Goal: Task Accomplishment & Management: Complete application form

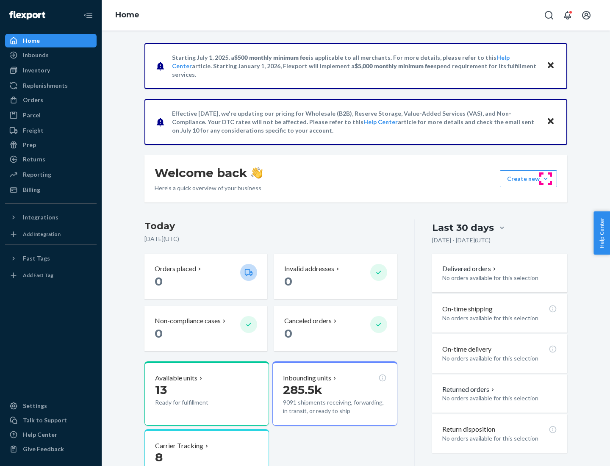
click at [545, 179] on button "Create new Create new inbound Create new order Create new product" at bounding box center [528, 178] width 57 height 17
click at [51, 55] on div "Inbounds" at bounding box center [51, 55] width 90 height 12
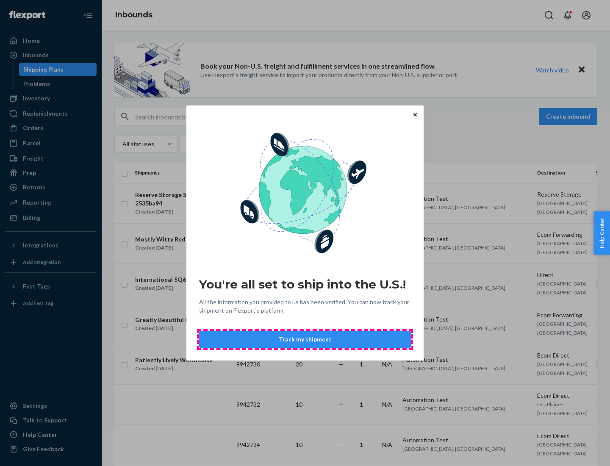
click at [305, 339] on button "Track my shipment" at bounding box center [305, 339] width 212 height 17
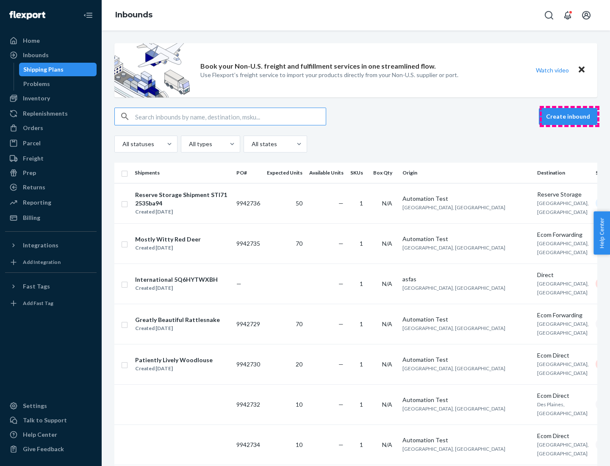
click at [569, 116] on button "Create inbound" at bounding box center [568, 116] width 58 height 17
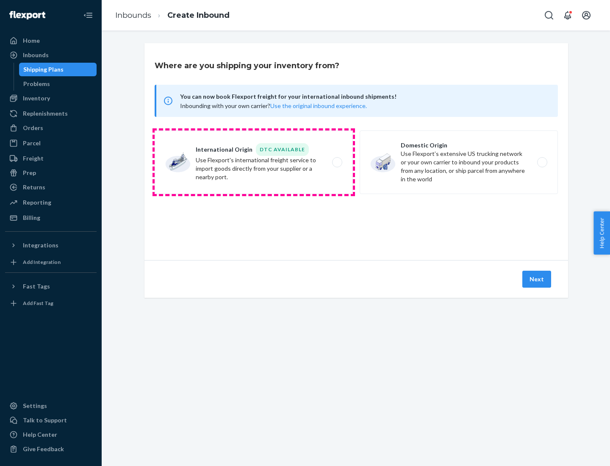
click at [254, 162] on label "International Origin DTC Available Use Flexport's international freight service…" at bounding box center [254, 162] width 198 height 64
click at [337, 162] on input "International Origin DTC Available Use Flexport's international freight service…" at bounding box center [340, 163] width 6 height 6
radio input "true"
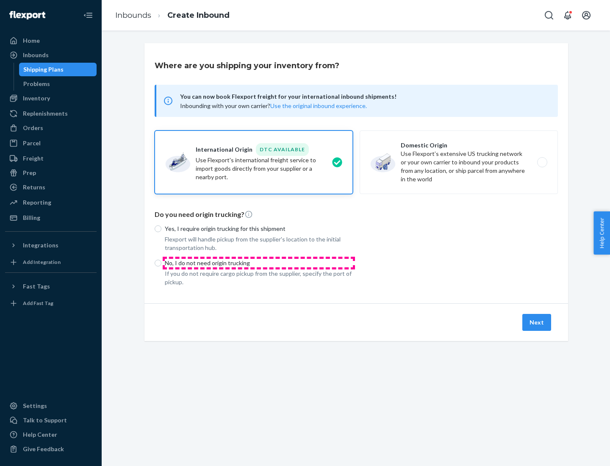
click at [259, 263] on p "No, I do not need origin trucking" at bounding box center [259, 263] width 188 height 8
click at [161, 263] on input "No, I do not need origin trucking" at bounding box center [158, 263] width 7 height 7
radio input "true"
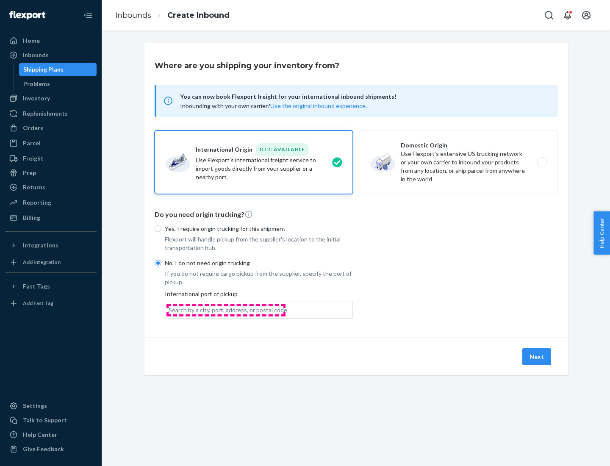
click at [226, 310] on div "Search by a city, port, address, or postal code" at bounding box center [228, 310] width 119 height 8
click at [169, 310] on input "Search by a city, port, address, or postal code" at bounding box center [169, 310] width 1 height 8
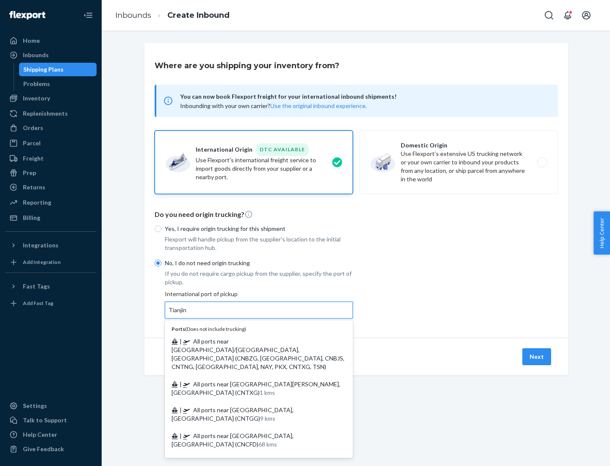
click at [250, 341] on span "| All ports near [GEOGRAPHIC_DATA]/[GEOGRAPHIC_DATA], [GEOGRAPHIC_DATA] (CNBZG,…" at bounding box center [258, 353] width 173 height 33
click at [187, 314] on input "Tianjin" at bounding box center [178, 310] width 19 height 8
type input "All ports near [GEOGRAPHIC_DATA]/[GEOGRAPHIC_DATA], [GEOGRAPHIC_DATA] (CNBZG, […"
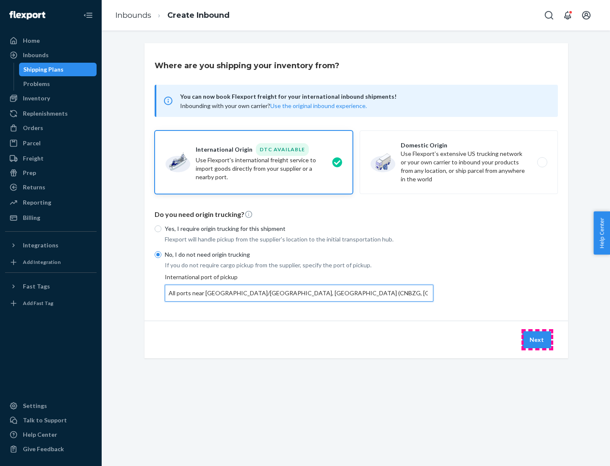
click at [537, 339] on button "Next" at bounding box center [536, 339] width 29 height 17
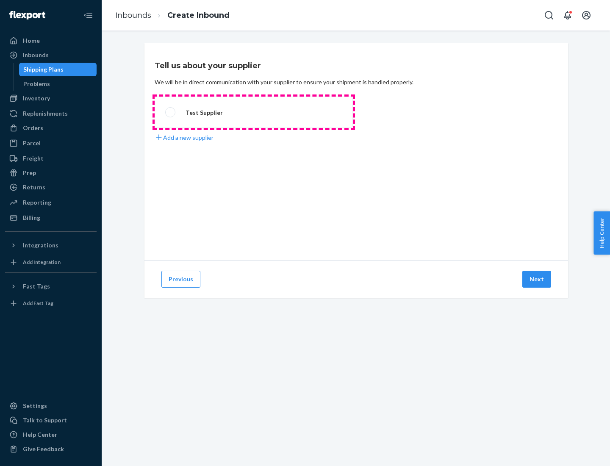
click at [254, 112] on label "Test Supplier" at bounding box center [254, 112] width 198 height 31
click at [171, 112] on input "Test Supplier" at bounding box center [168, 113] width 6 height 6
radio input "true"
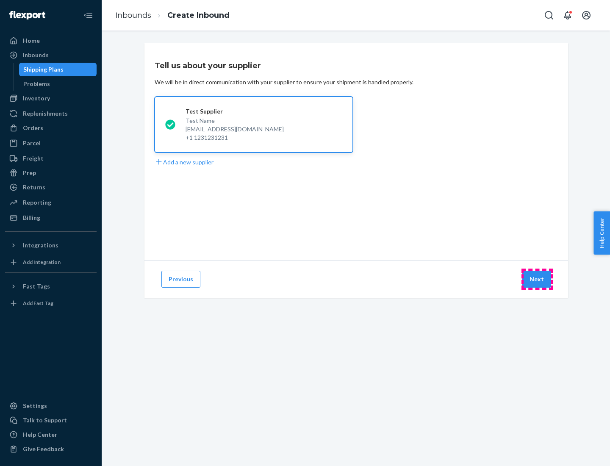
click at [537, 279] on button "Next" at bounding box center [536, 279] width 29 height 17
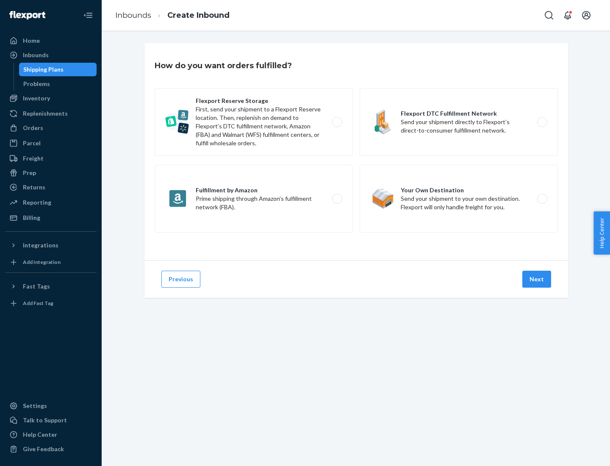
click at [254, 122] on label "Flexport Reserve Storage First, send your shipment to a Flexport Reserve locati…" at bounding box center [254, 122] width 198 height 68
click at [337, 122] on input "Flexport Reserve Storage First, send your shipment to a Flexport Reserve locati…" at bounding box center [340, 122] width 6 height 6
radio input "true"
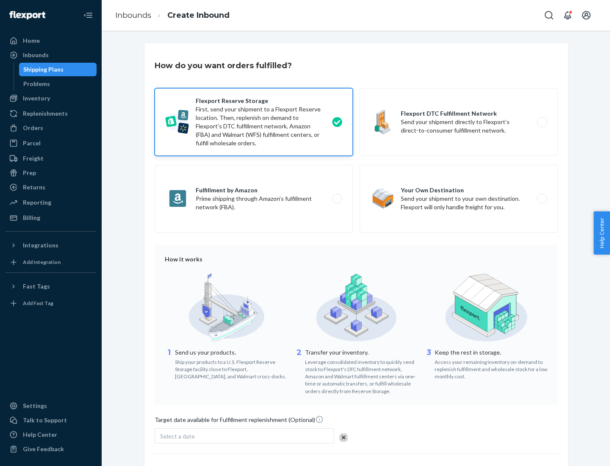
scroll to position [69, 0]
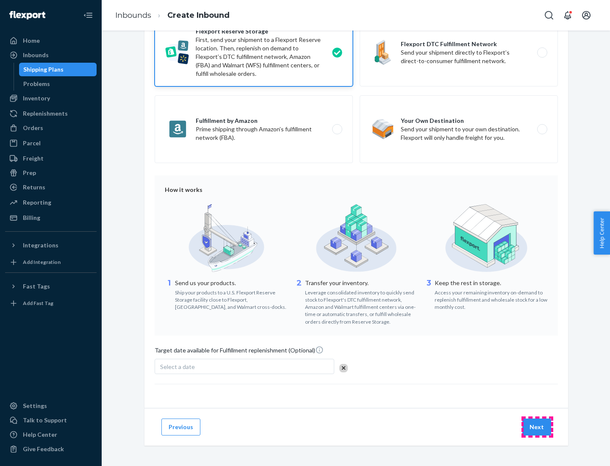
click at [537, 426] on button "Next" at bounding box center [536, 426] width 29 height 17
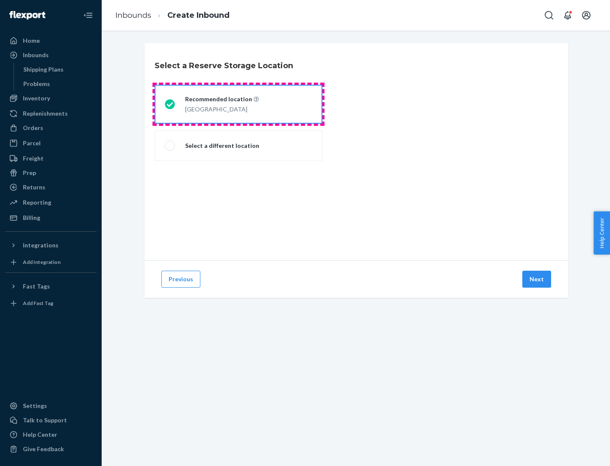
click at [238, 104] on div "[GEOGRAPHIC_DATA]" at bounding box center [222, 108] width 74 height 10
click at [170, 104] on input "Recommended location [GEOGRAPHIC_DATA]" at bounding box center [168, 105] width 6 height 6
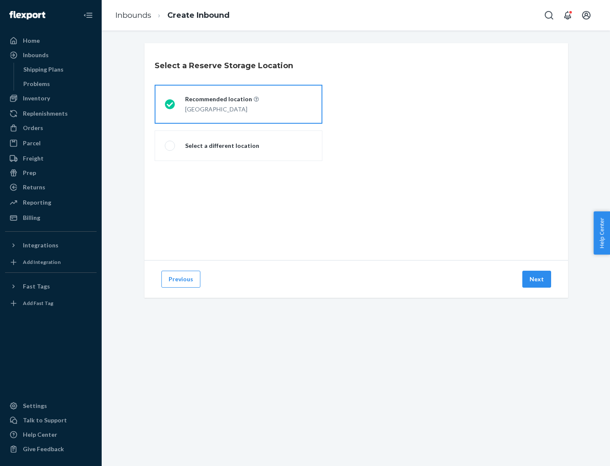
click at [537, 279] on button "Next" at bounding box center [536, 279] width 29 height 17
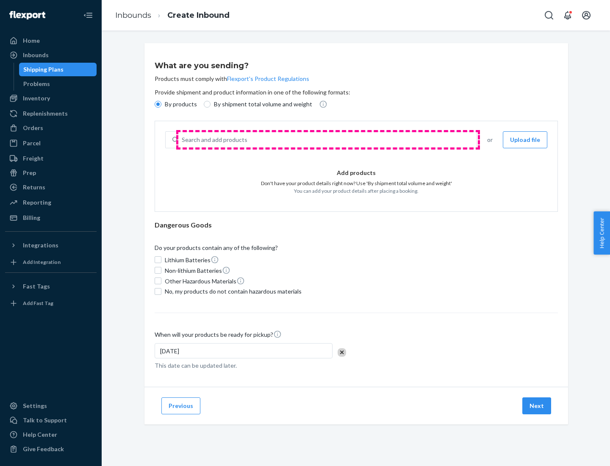
click at [328, 140] on div "Search and add products" at bounding box center [327, 139] width 298 height 15
click at [183, 140] on input "Search and add products" at bounding box center [182, 140] width 1 height 8
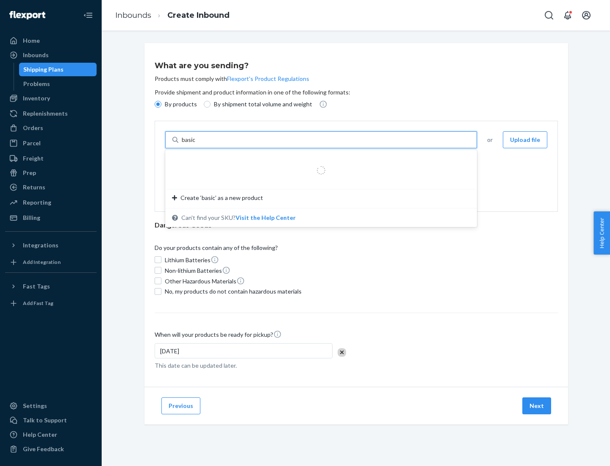
type input "basic"
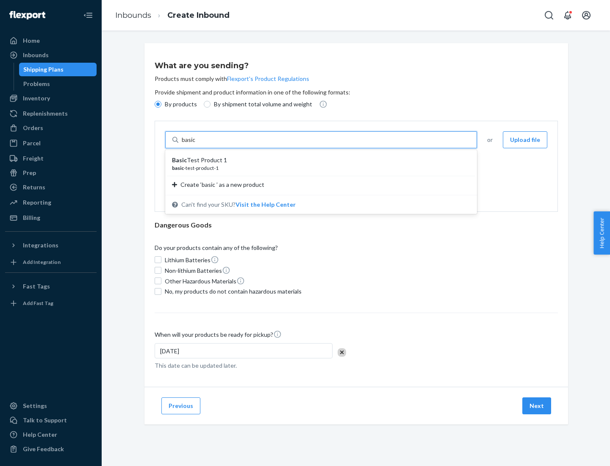
click at [318, 160] on div "Basic Test Product 1" at bounding box center [317, 160] width 291 height 8
click at [197, 144] on input "basic" at bounding box center [189, 140] width 15 height 8
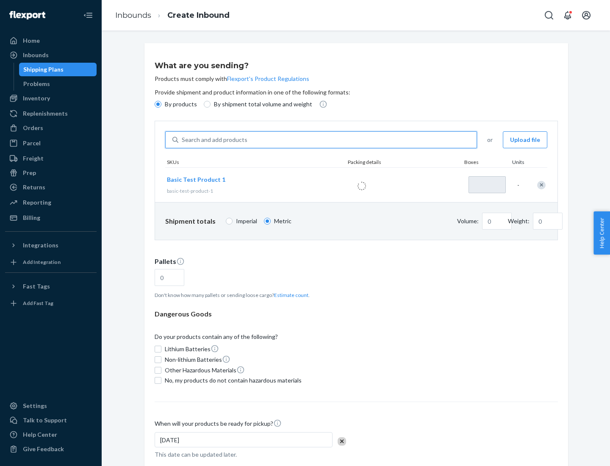
type input "1"
type input "1.09"
type input "3.27"
type input "3"
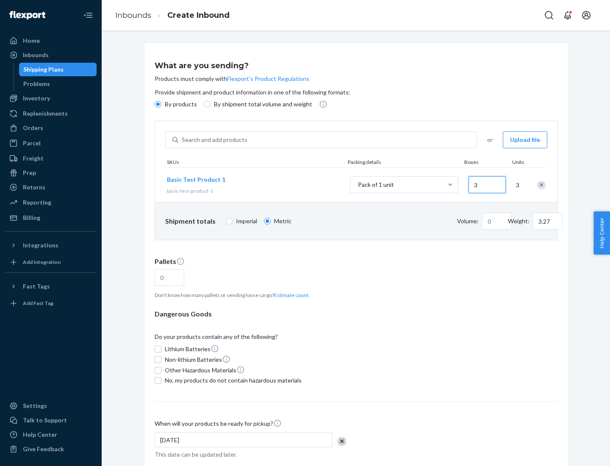
type input "0.01"
type input "32.66"
type input "30"
type input "0.07"
type input "326.59"
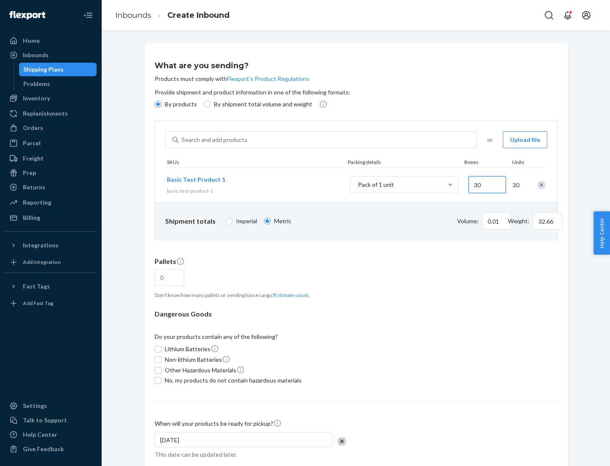
type input "300"
type input "0.68"
type input "3265.86"
type input "3000"
type input "1.09"
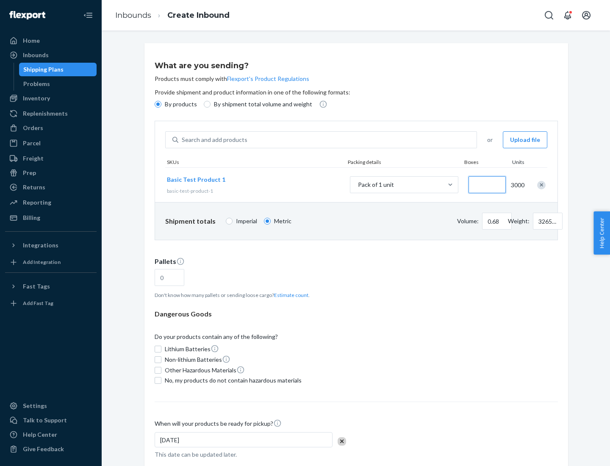
type input "1"
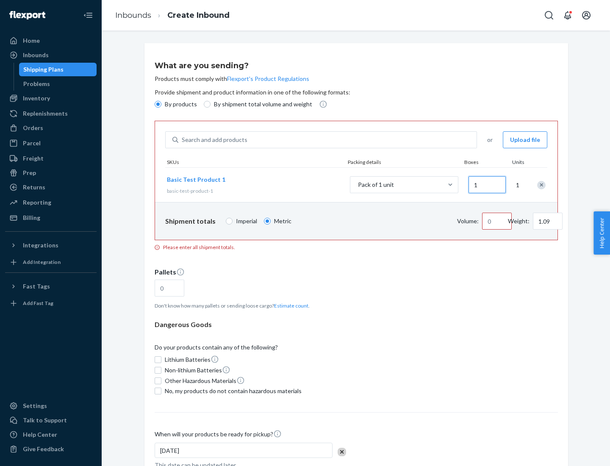
type input "10.89"
type input "10"
type input "0.02"
type input "108.86"
type input "100"
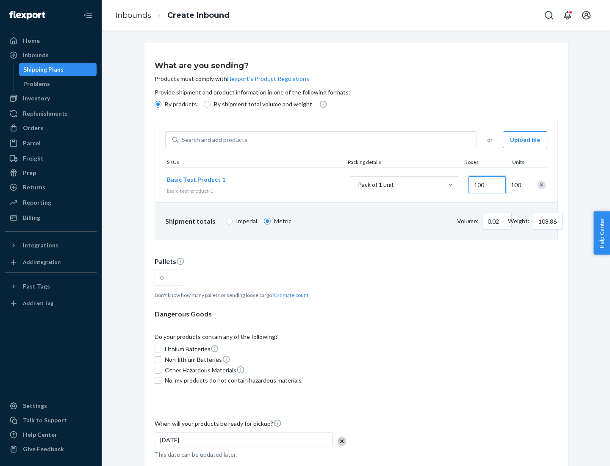
type input "0.23"
type input "1088.62"
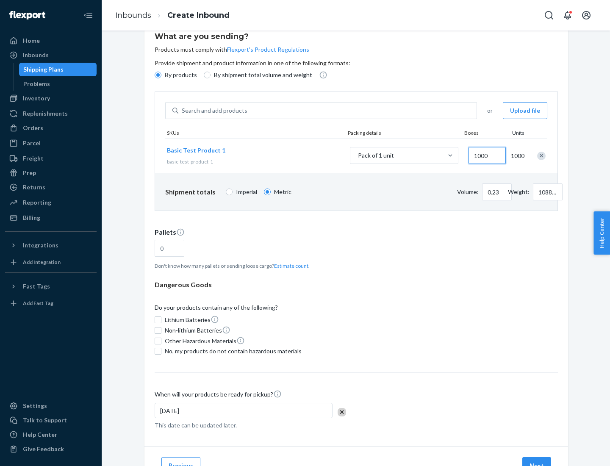
type input "1000"
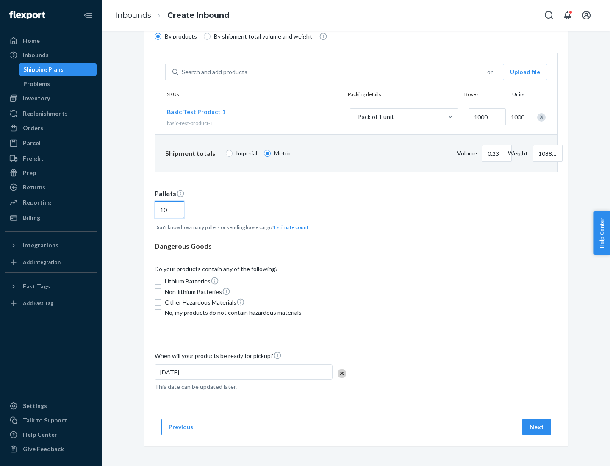
type input "10"
click at [232, 313] on span "No, my products do not contain hazardous materials" at bounding box center [233, 312] width 137 height 8
click at [161, 313] on input "No, my products do not contain hazardous materials" at bounding box center [158, 312] width 7 height 7
checkbox input "true"
click at [537, 427] on button "Next" at bounding box center [536, 426] width 29 height 17
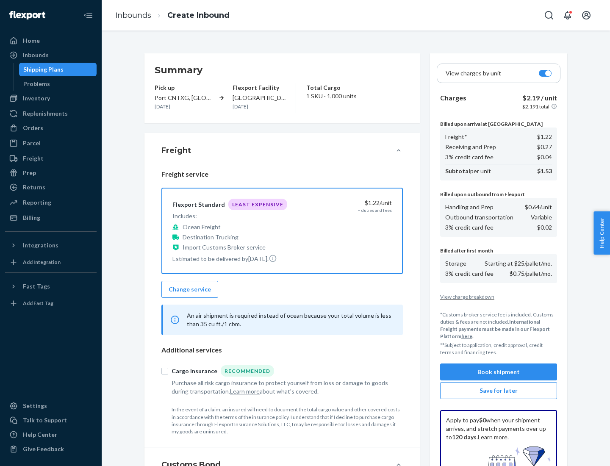
scroll to position [124, 0]
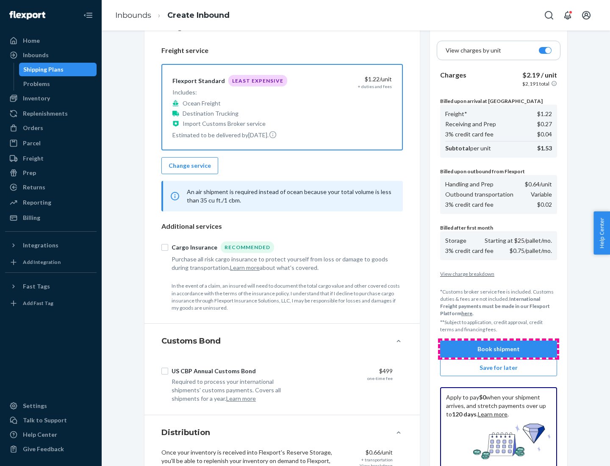
click at [498, 349] on button "Book shipment" at bounding box center [498, 348] width 117 height 17
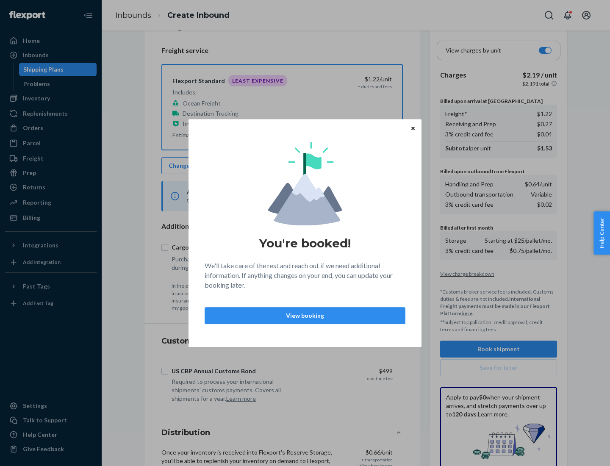
click at [305, 315] on p "View booking" at bounding box center [305, 315] width 186 height 8
